Goal: Task Accomplishment & Management: Manage account settings

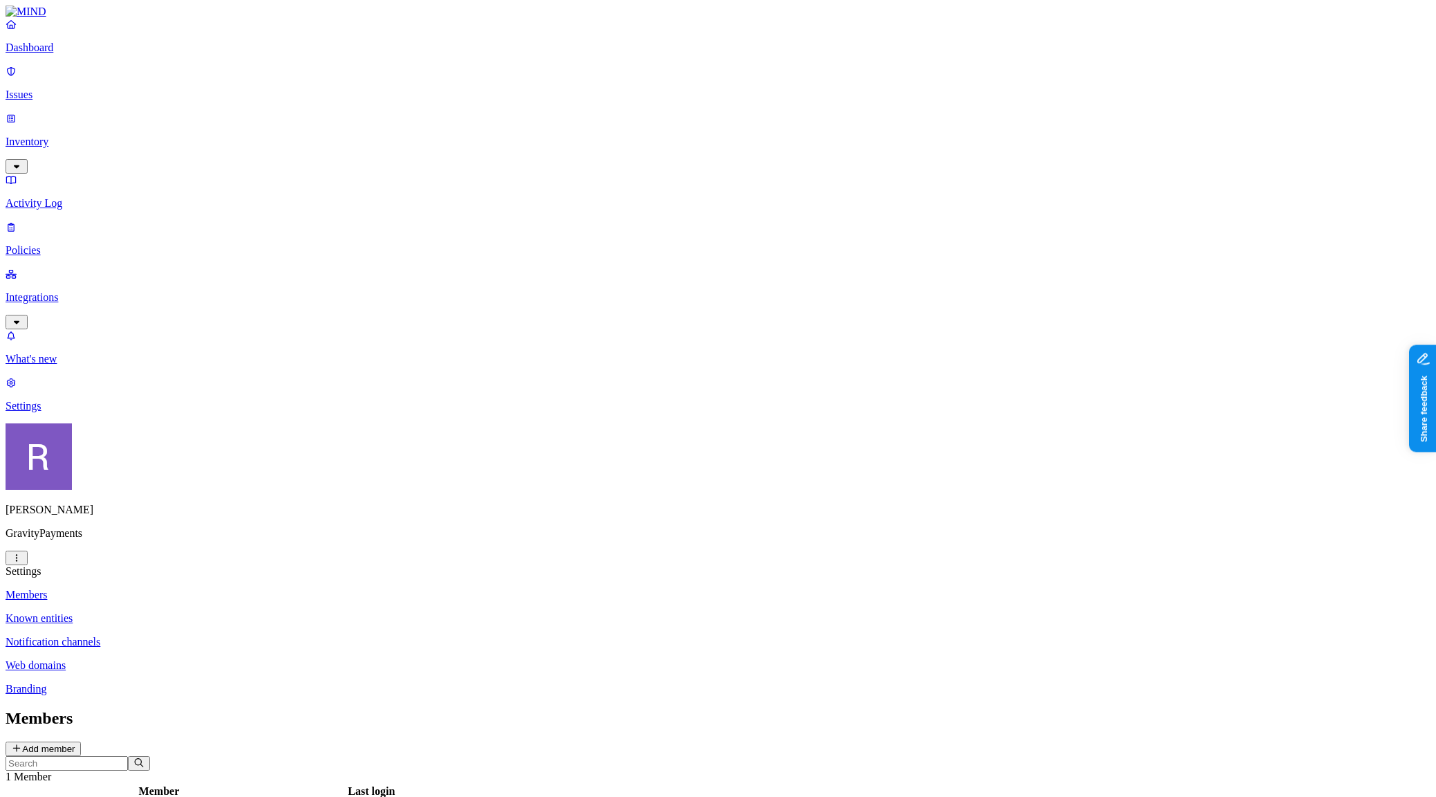
click at [81, 741] on button "Add member" at bounding box center [43, 748] width 75 height 15
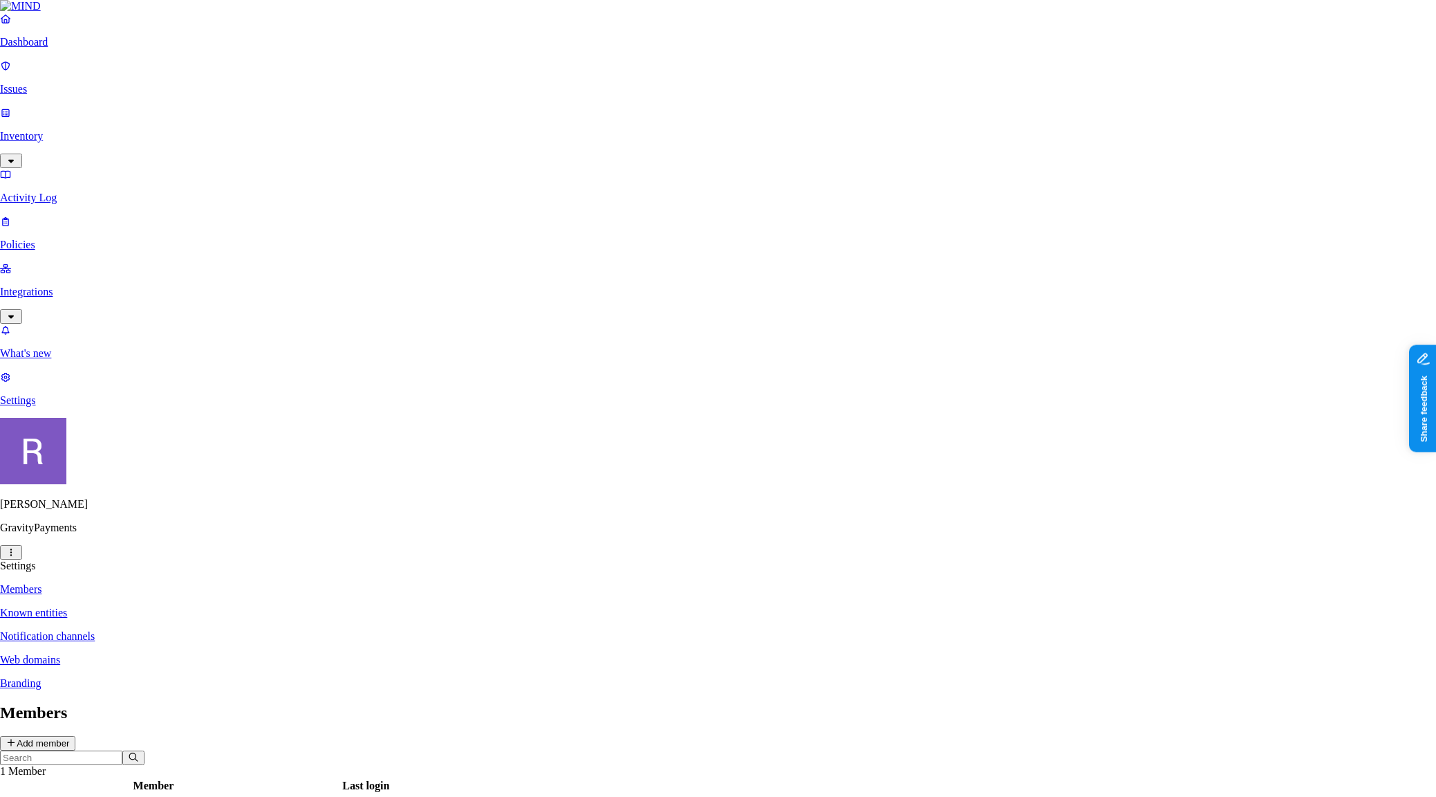
paste input "[EMAIL_ADDRESS][DOMAIN_NAME]"
type input "[EMAIL_ADDRESS][DOMAIN_NAME]"
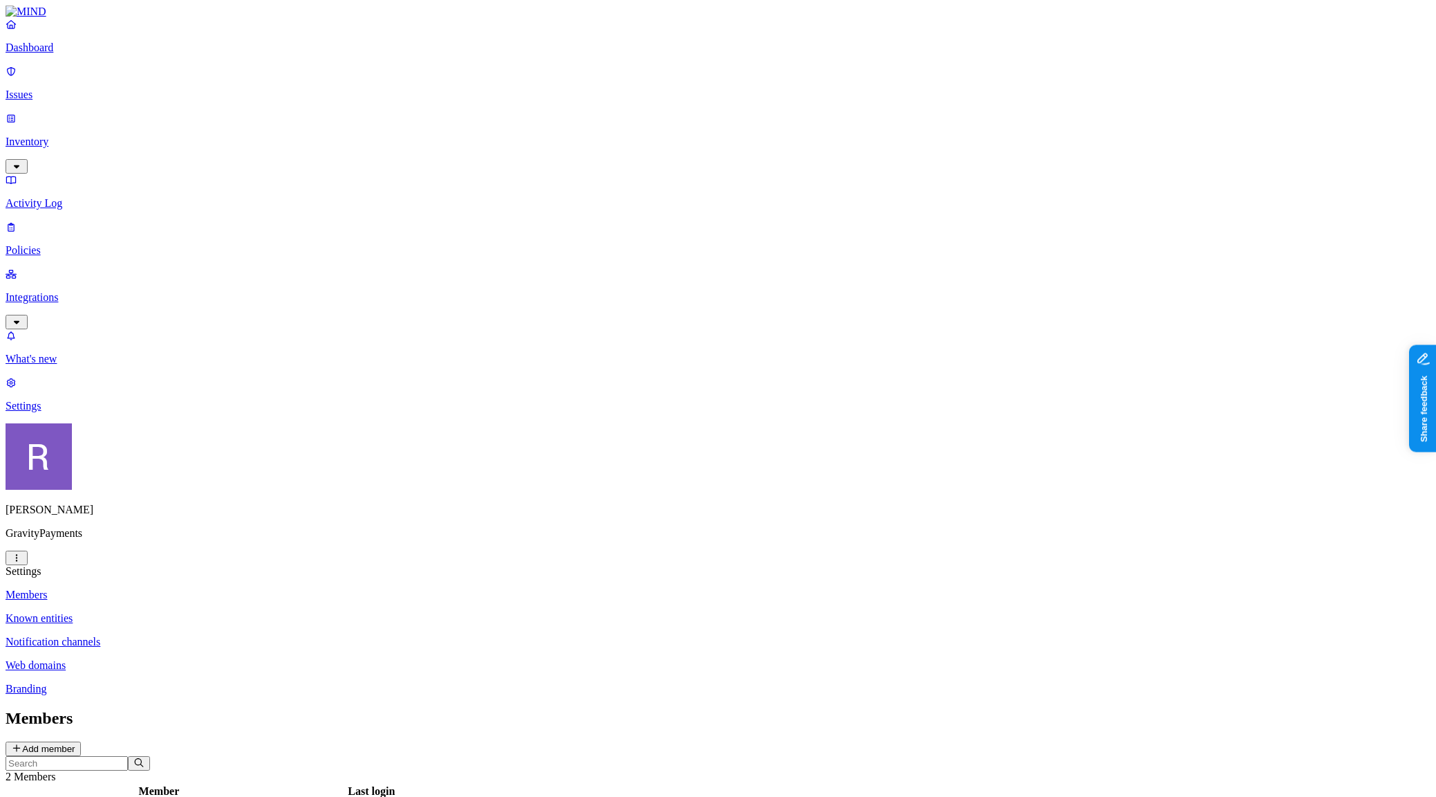
drag, startPoint x: 833, startPoint y: 147, endPoint x: 683, endPoint y: 149, distance: 150.1
copy figcaption "[EMAIL_ADDRESS][DOMAIN_NAME]"
